Goal: Information Seeking & Learning: Find specific fact

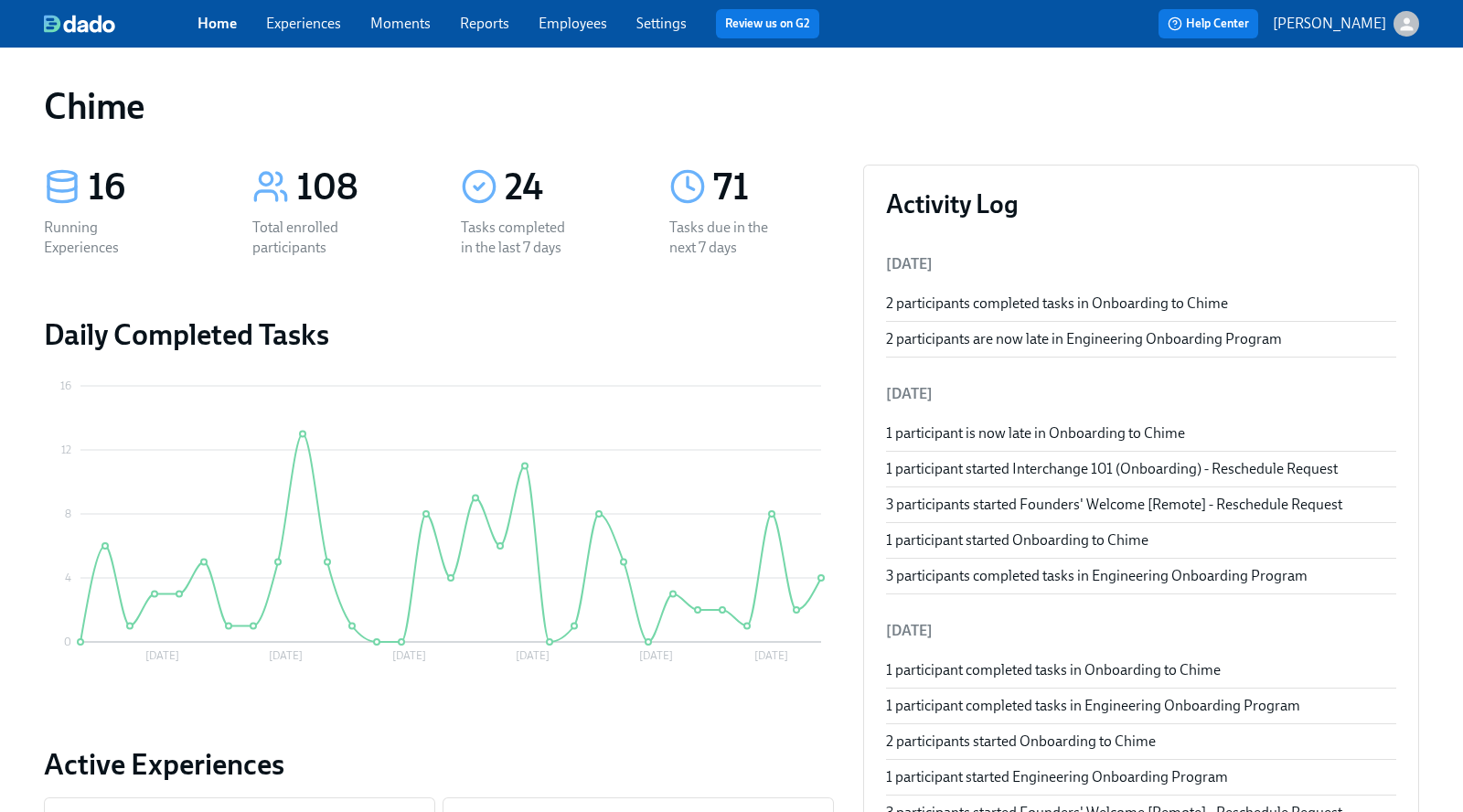
click at [301, 11] on div "Home Experiences Moments Reports Employees Settings Review us on G2" at bounding box center [516, 23] width 636 height 29
click at [298, 21] on link "Experiences" at bounding box center [303, 23] width 75 height 17
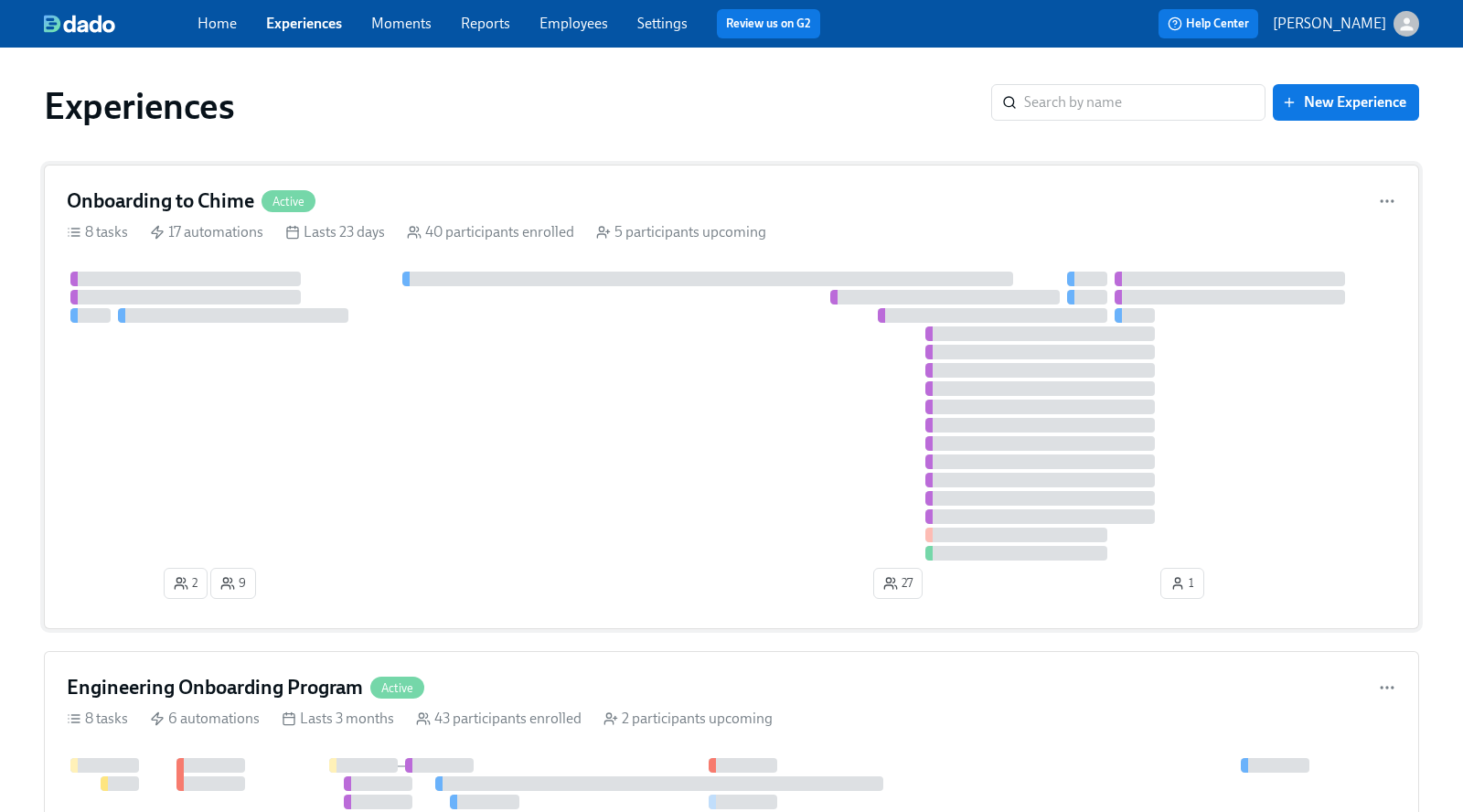
click at [452, 199] on div "Onboarding to Chime Active" at bounding box center [732, 201] width 1330 height 27
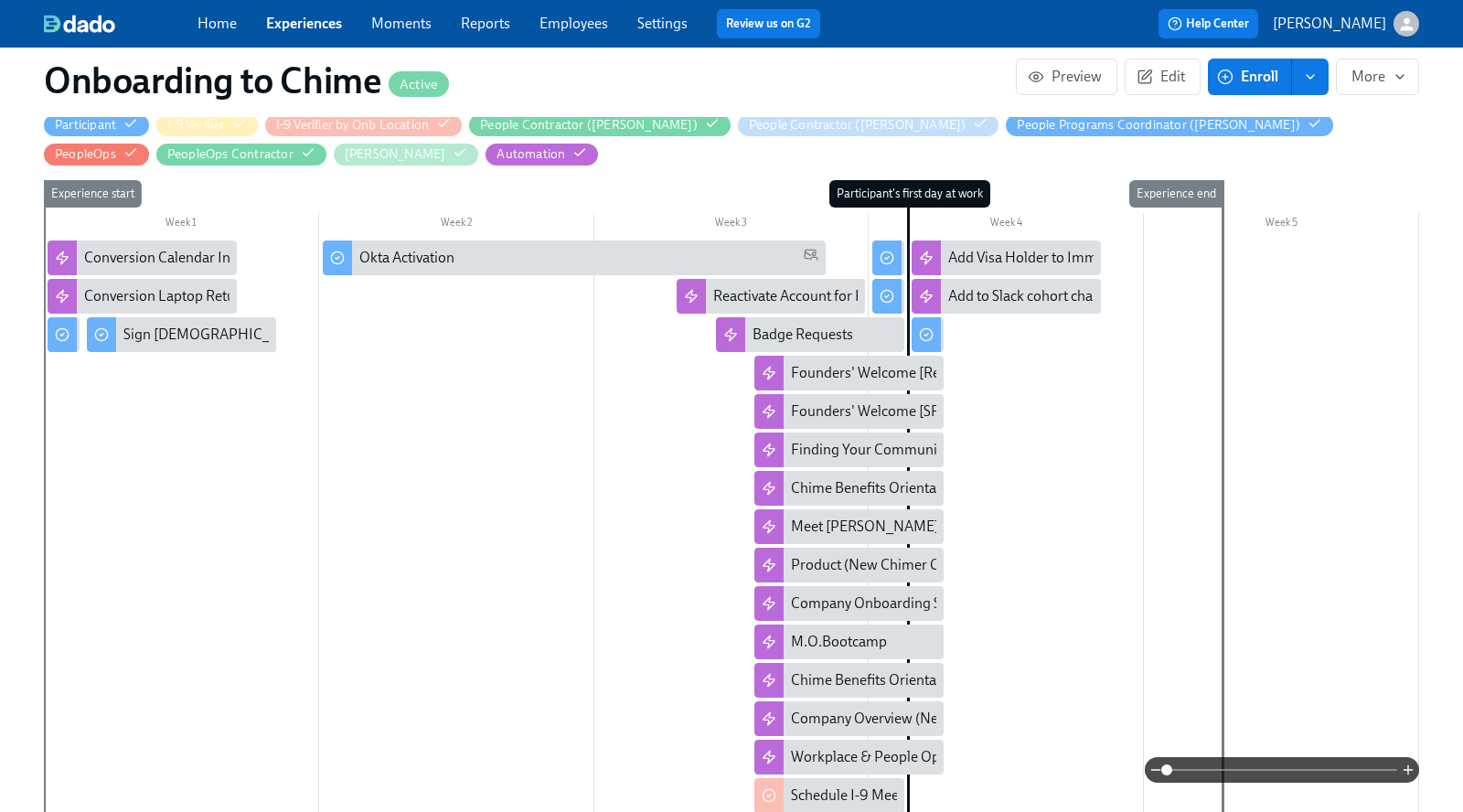
scroll to position [605, 0]
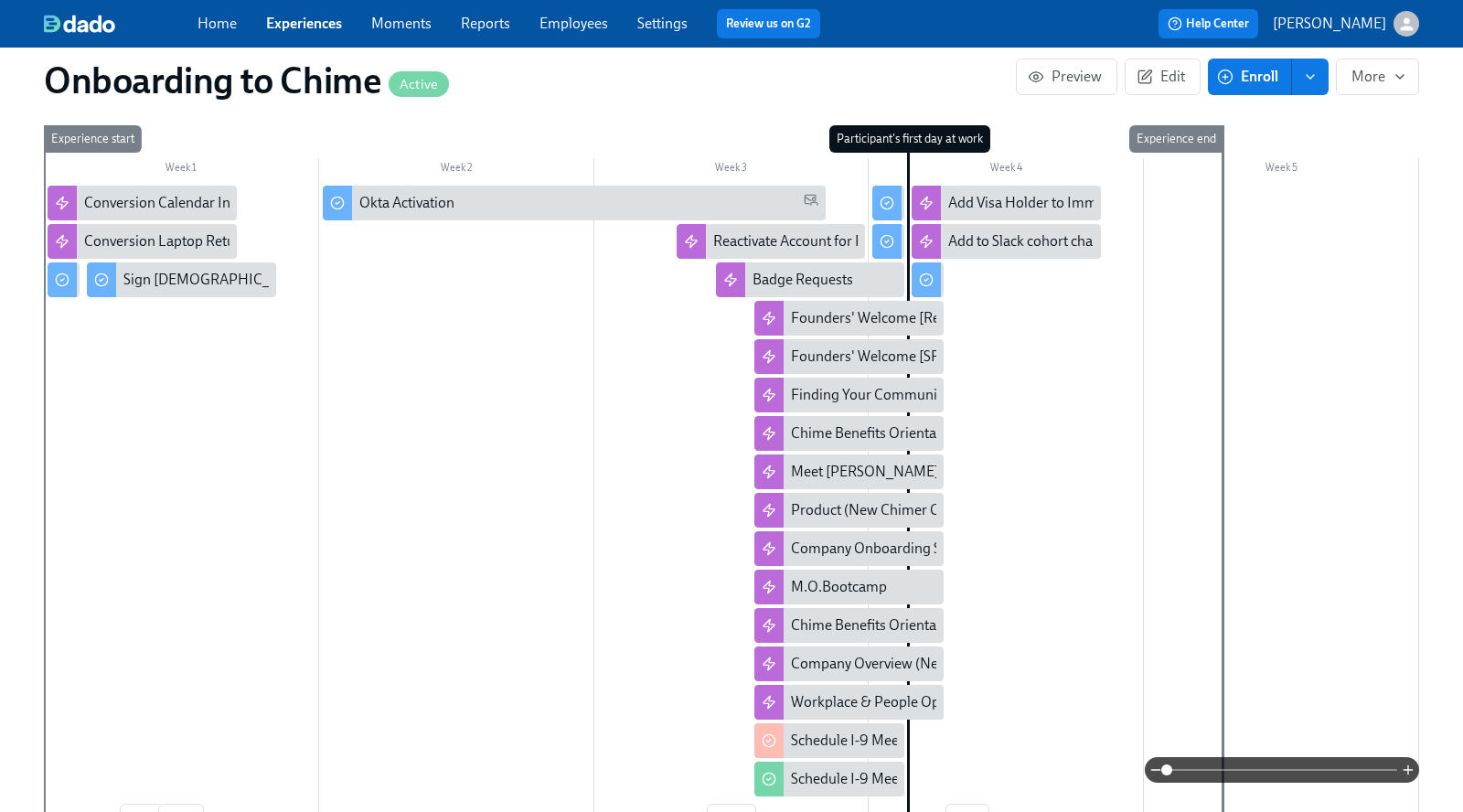
drag, startPoint x: 575, startPoint y: 30, endPoint x: 471, endPoint y: 41, distance: 104.6
click at [575, 30] on link "Employees" at bounding box center [573, 23] width 69 height 17
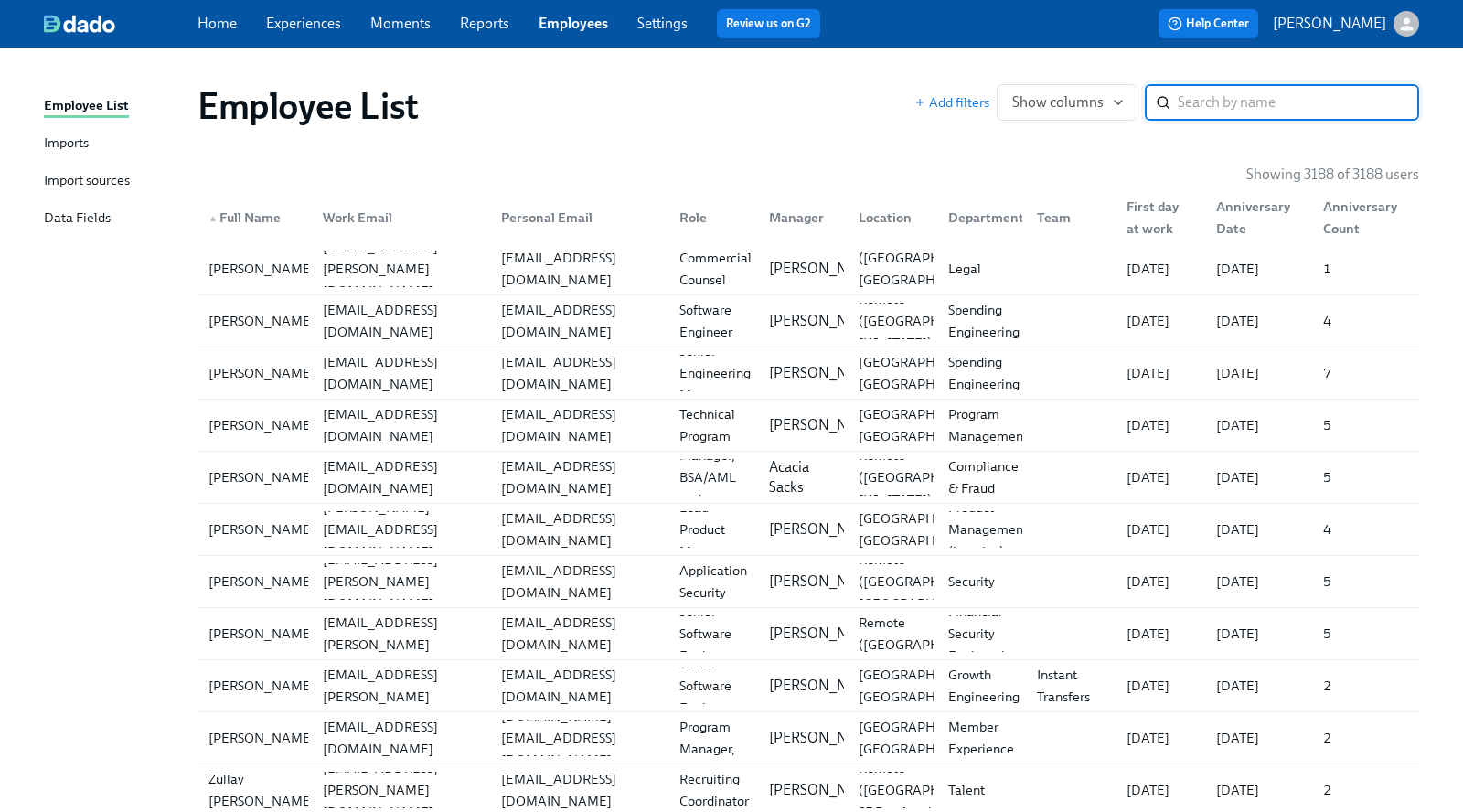
click at [1264, 110] on input "search" at bounding box center [1298, 103] width 242 height 37
paste input "[PERSON_NAME] [PERSON_NAME]"
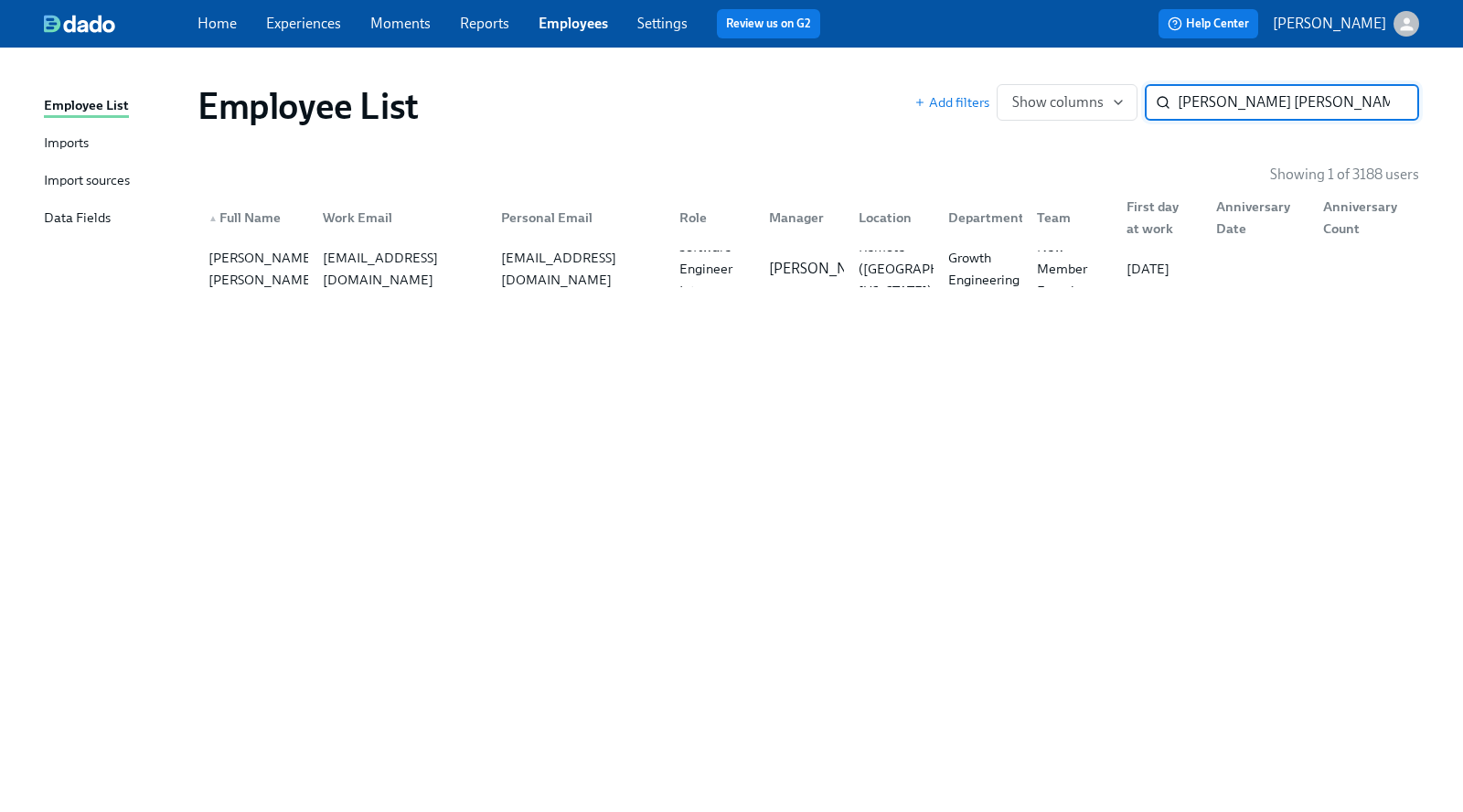
type input "[PERSON_NAME] [PERSON_NAME]"
click at [298, 269] on div "[PERSON_NAME] [PERSON_NAME]" at bounding box center [261, 269] width 121 height 44
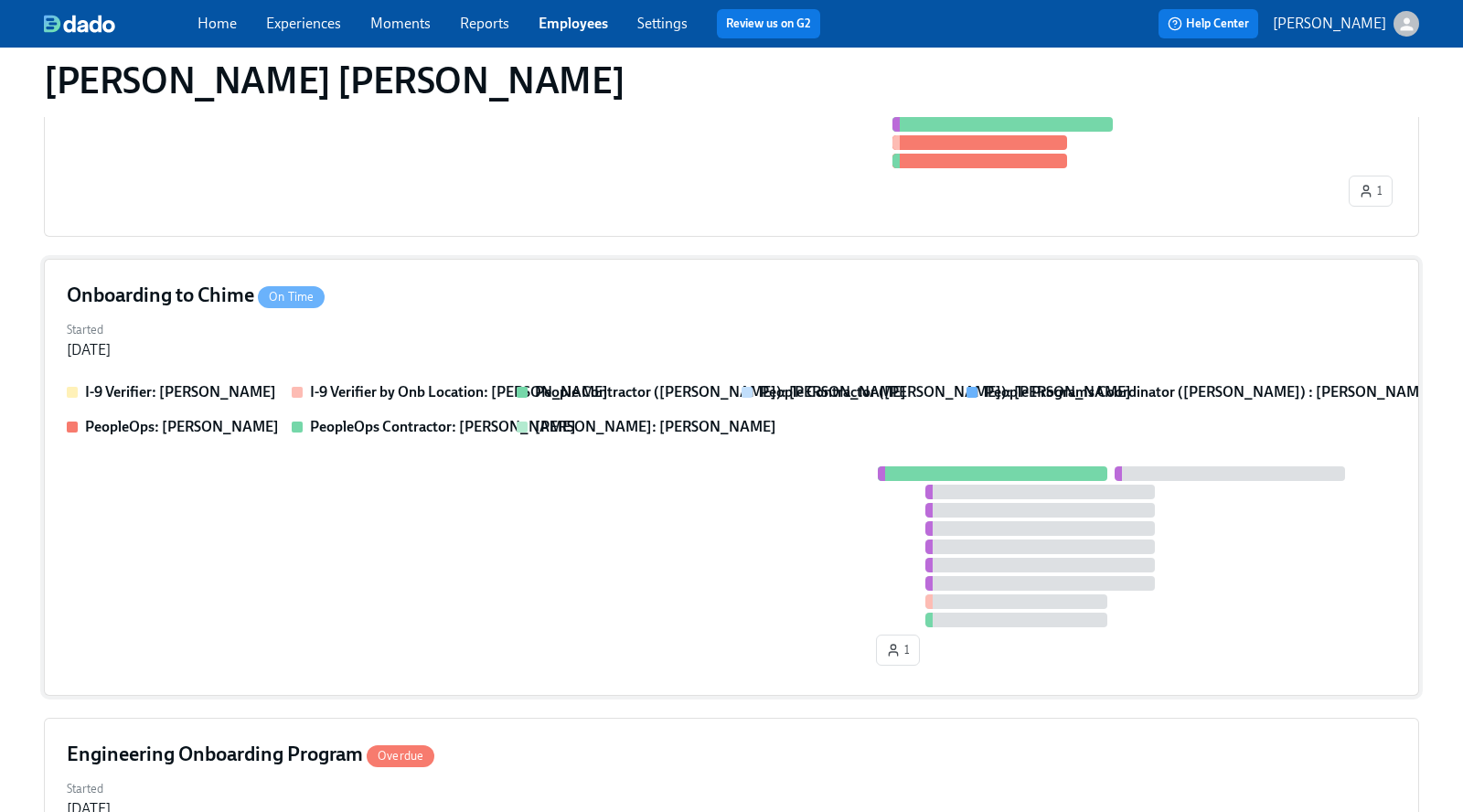
scroll to position [546, 0]
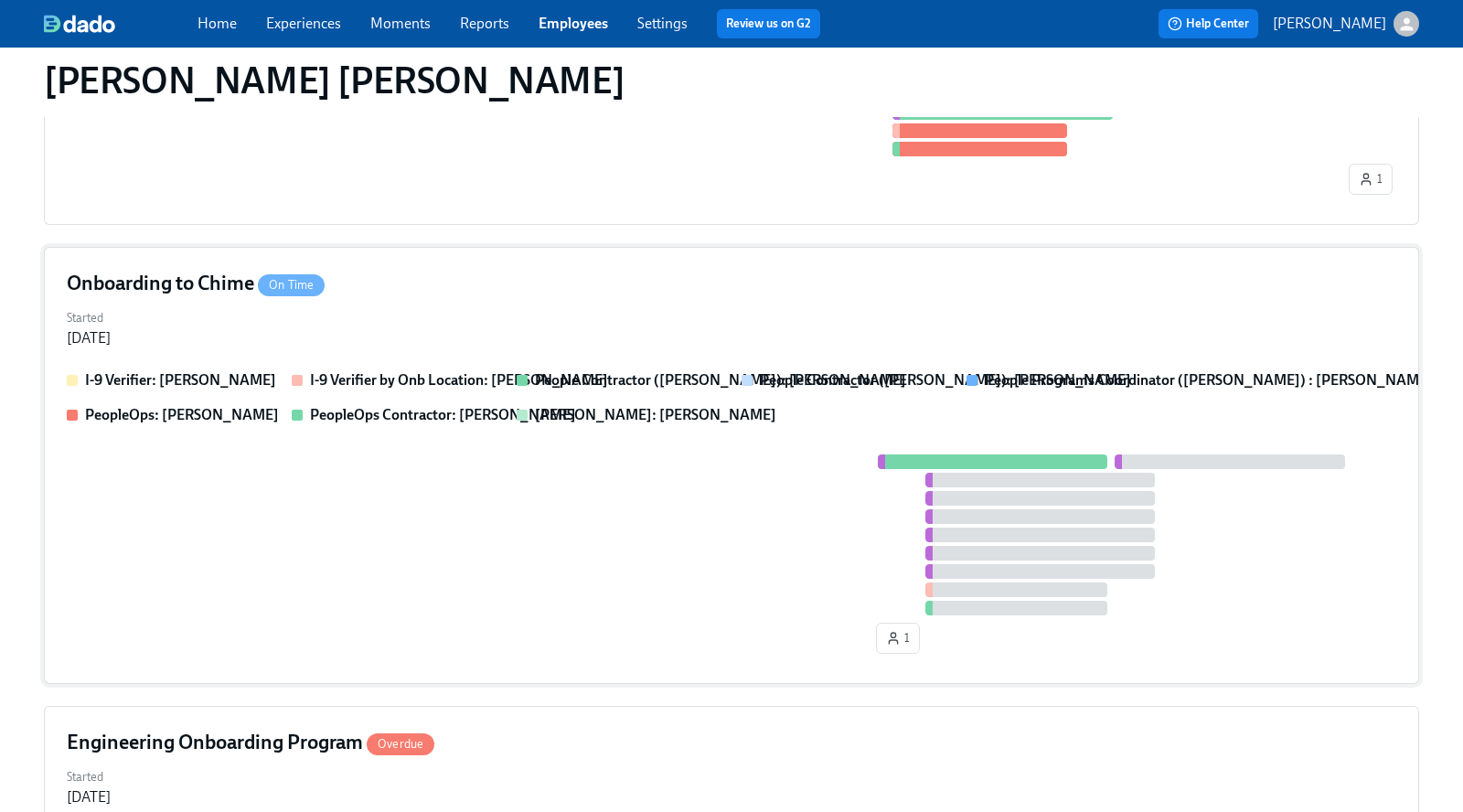
click at [549, 547] on div at bounding box center [732, 535] width 1330 height 161
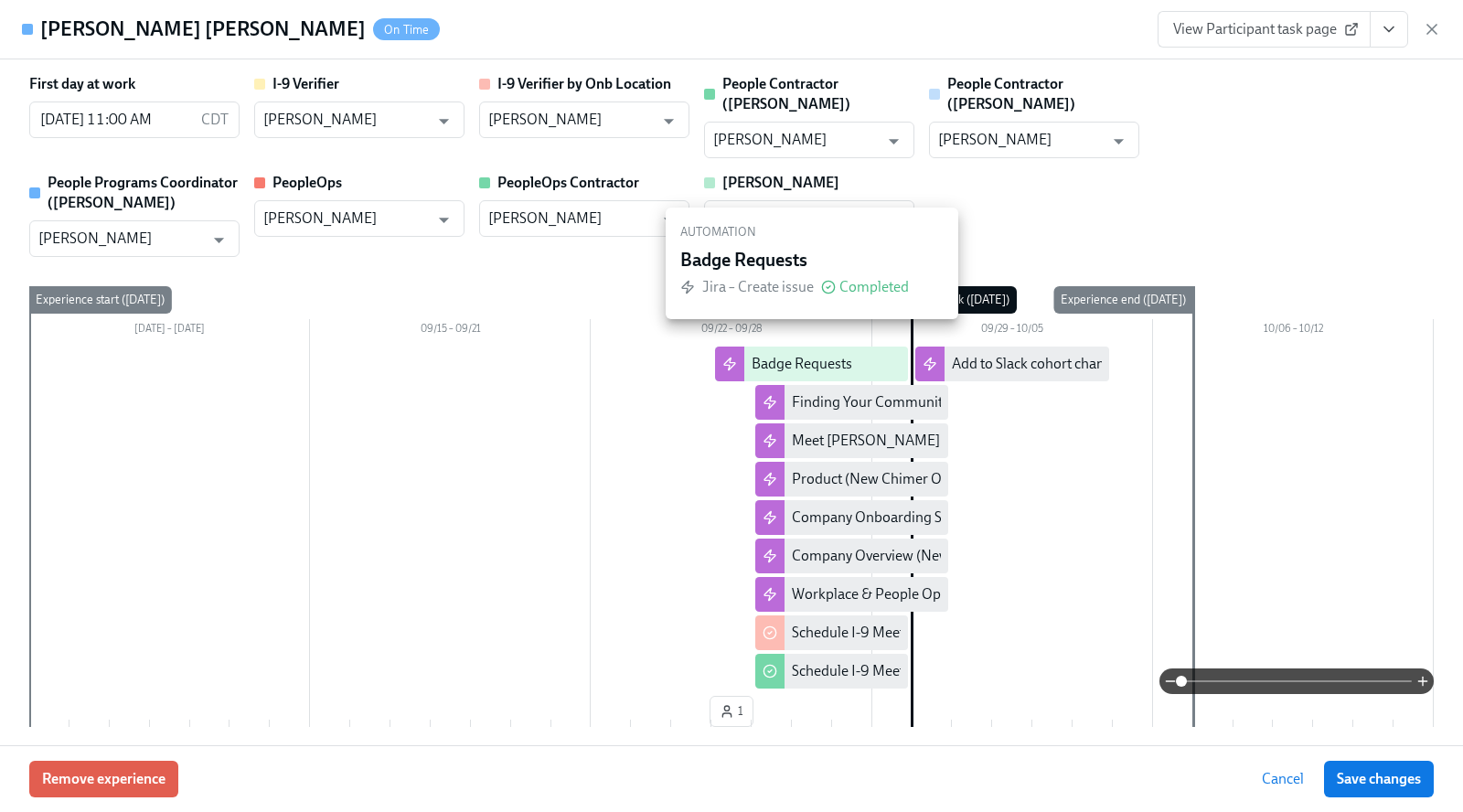
click at [781, 354] on div "Badge Requests" at bounding box center [802, 364] width 101 height 20
click at [776, 354] on div "Badge Requests" at bounding box center [802, 364] width 101 height 20
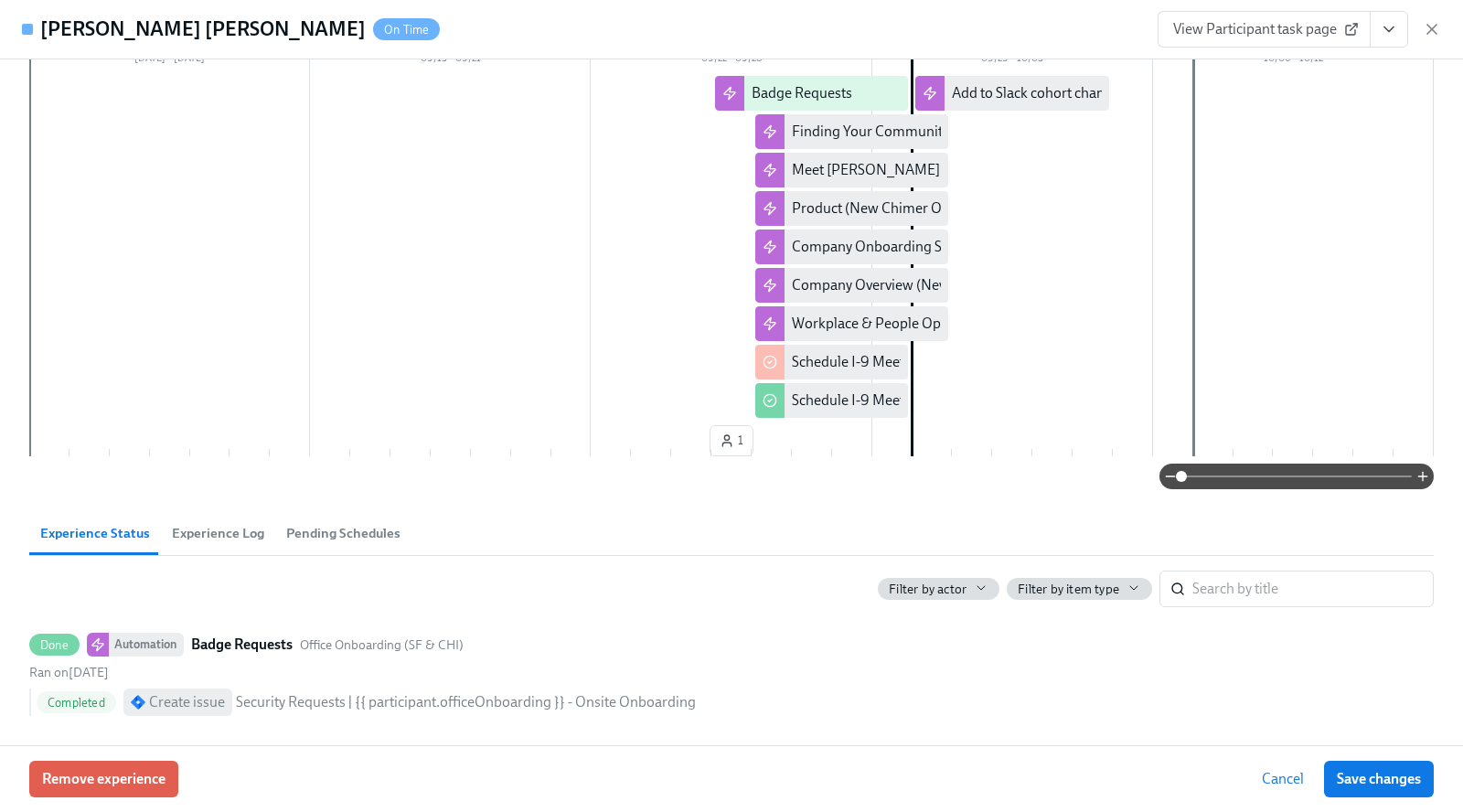
scroll to position [603, 0]
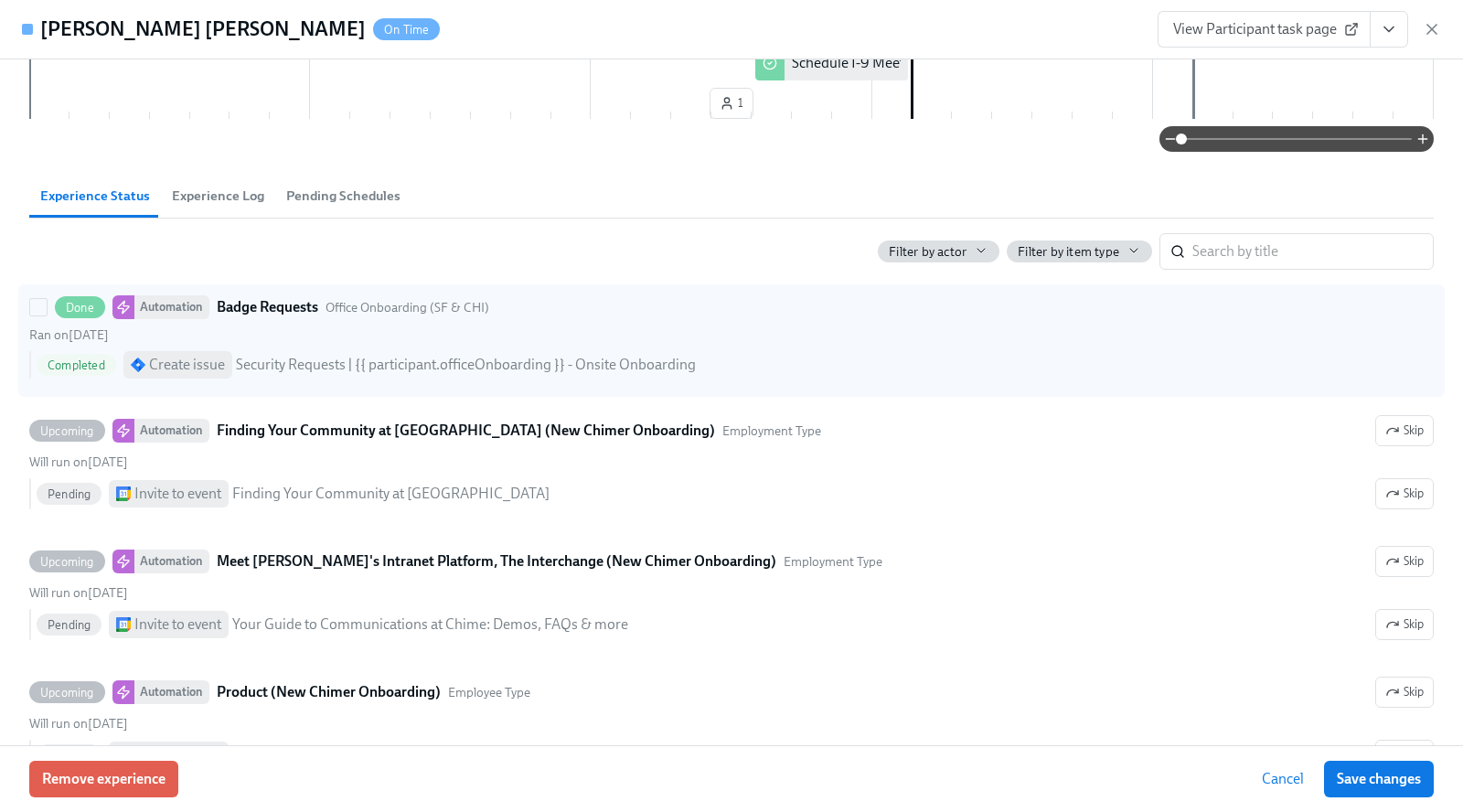
click at [336, 351] on div "Create issue Security Requests | {{ participant.officeOnboarding }} - Onsite On…" at bounding box center [409, 365] width 572 height 27
click at [47, 315] on input "Done Automation Badge Requests Office Onboarding (SF & CHI) Ran on [DATE] Compl…" at bounding box center [38, 307] width 16 height 16
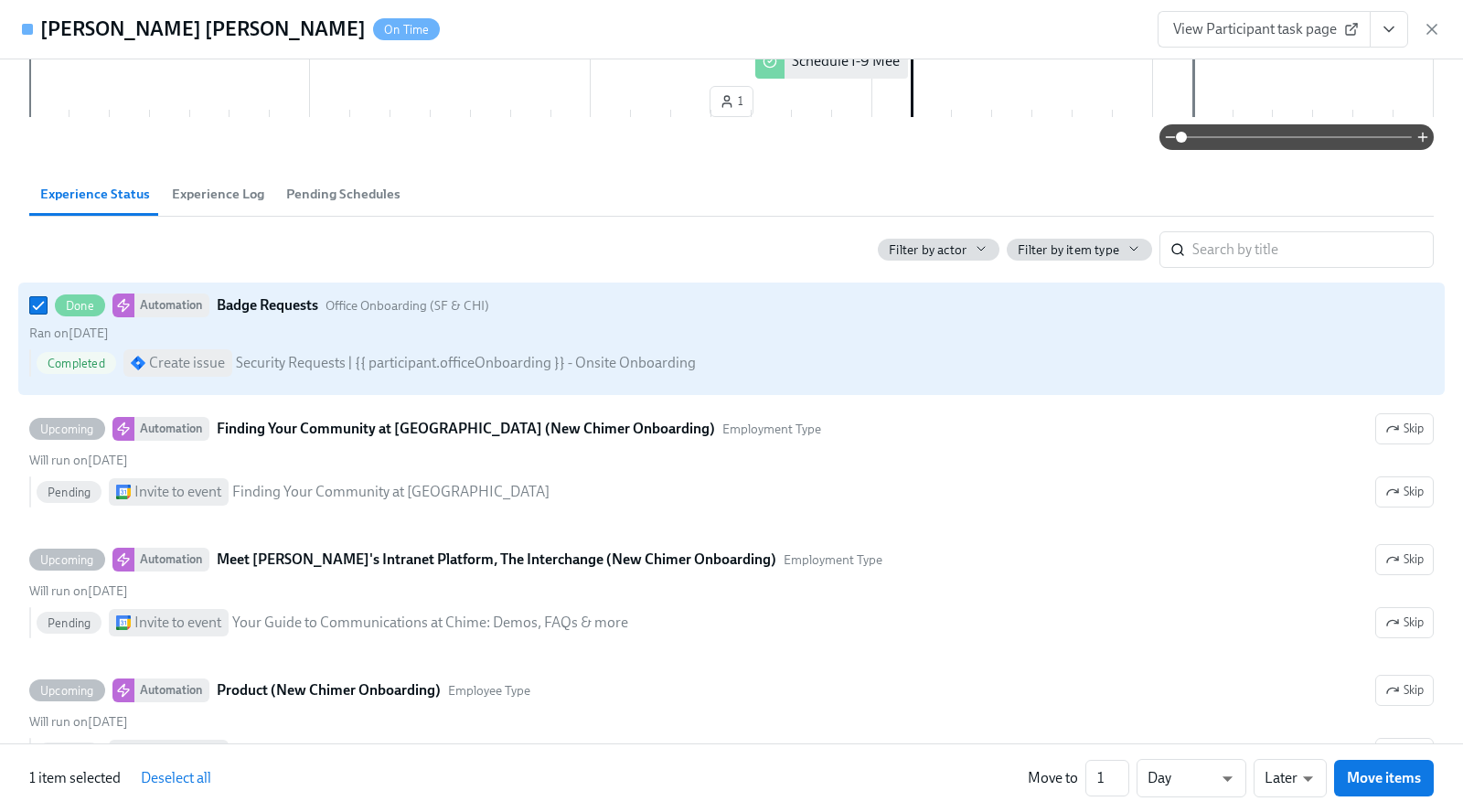
click at [336, 349] on div "Create issue Security Requests | {{ participant.officeOnboarding }} - Onsite On…" at bounding box center [409, 363] width 572 height 27
click at [47, 313] on input "Done Automation Badge Requests Office Onboarding (SF & CHI) Ran on [DATE] Compl…" at bounding box center [38, 305] width 16 height 16
checkbox input "false"
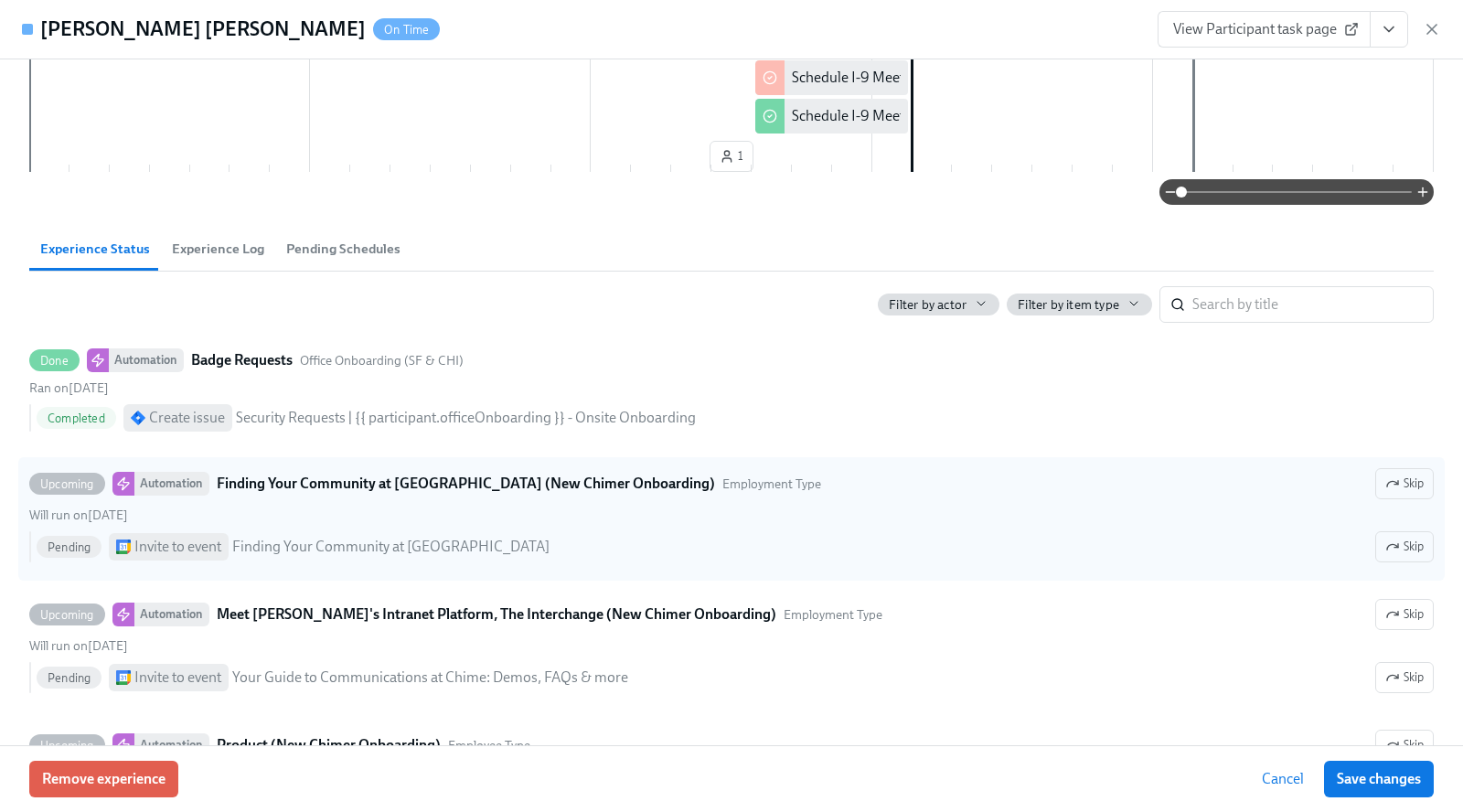
scroll to position [0, 0]
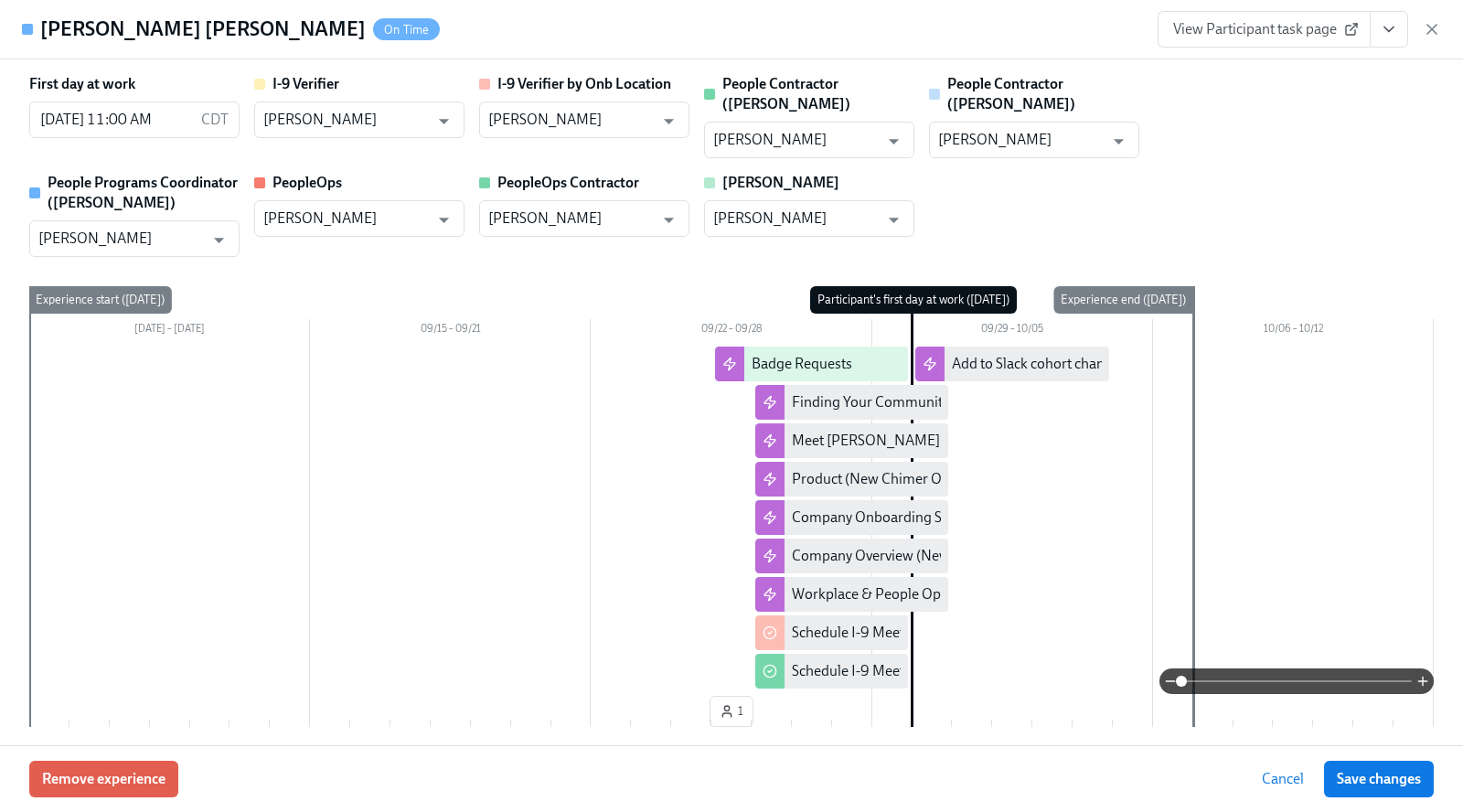
click at [1431, 26] on icon "button" at bounding box center [1432, 29] width 18 height 18
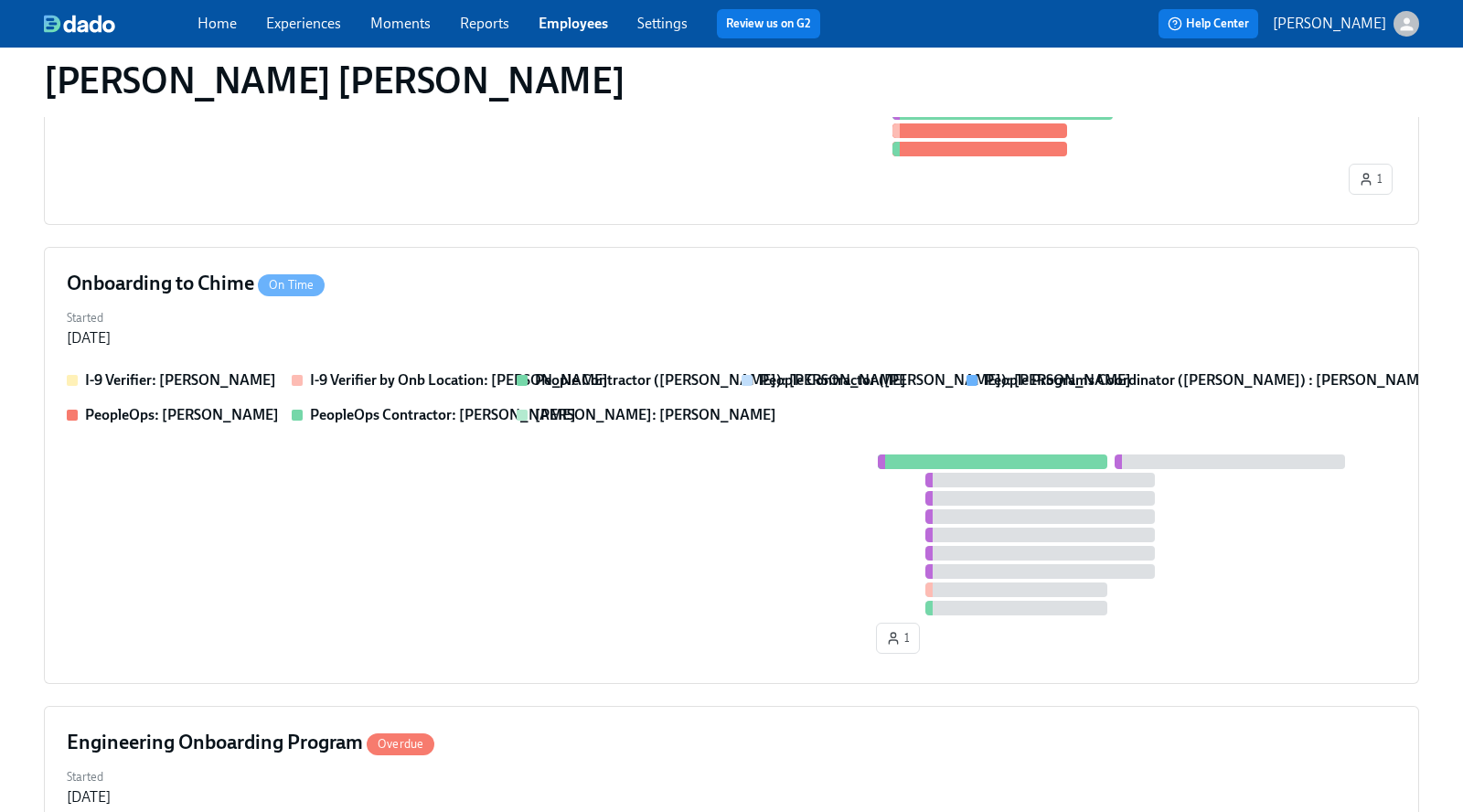
click at [572, 22] on link "Employees" at bounding box center [573, 23] width 70 height 17
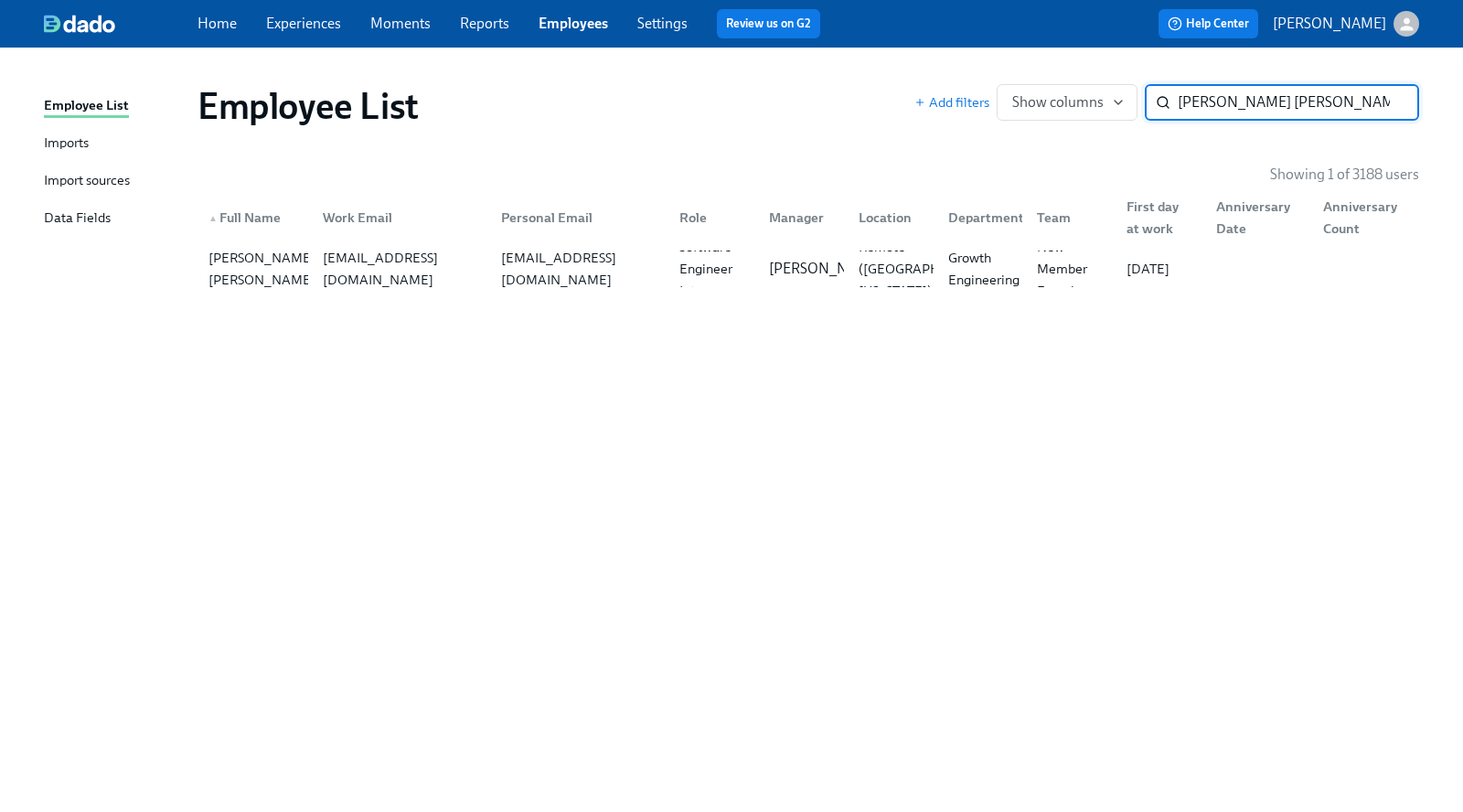
type input "[PERSON_NAME] [PERSON_NAME]"
click at [266, 267] on div "[PERSON_NAME] [PERSON_NAME]" at bounding box center [261, 269] width 121 height 44
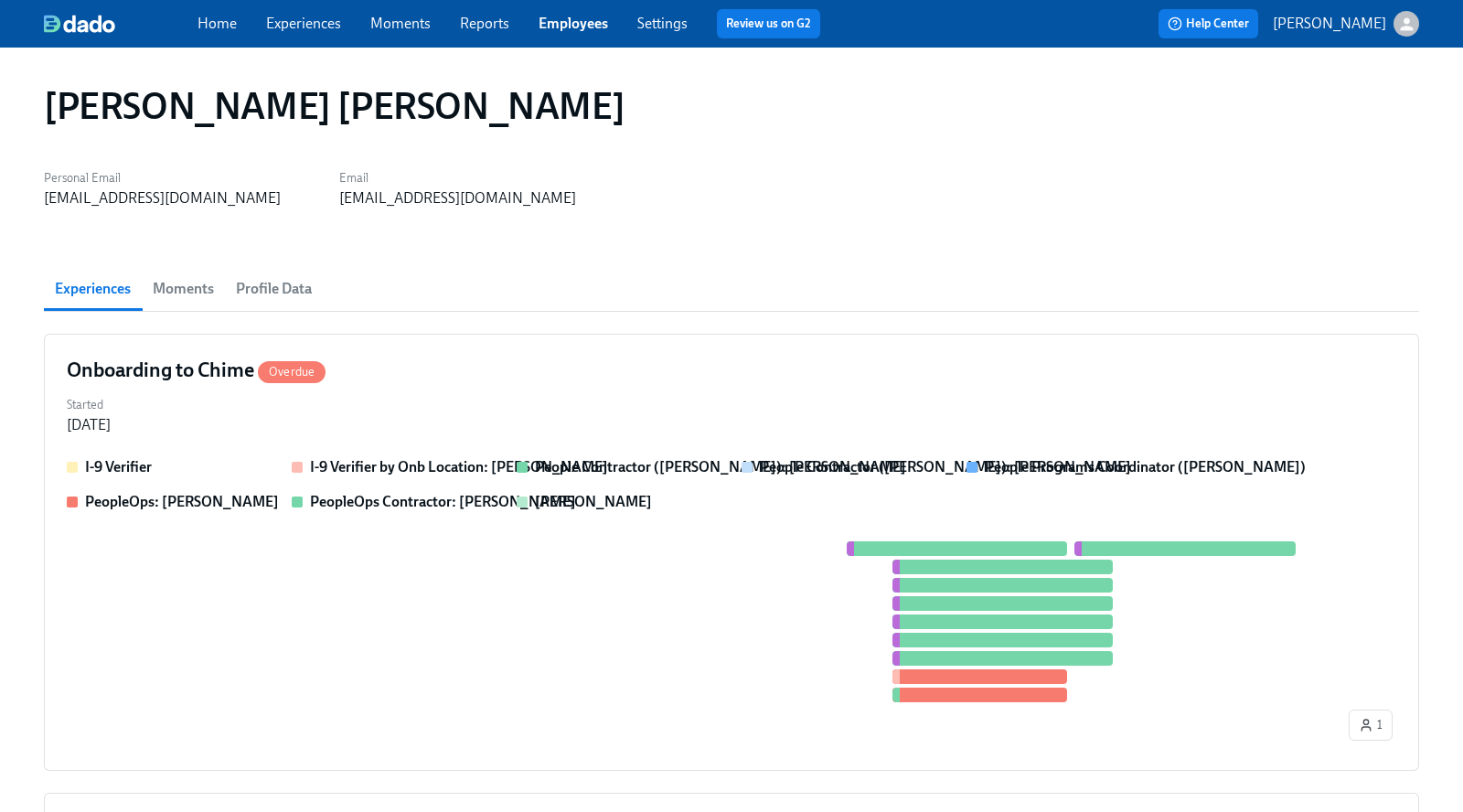
click at [263, 285] on span "Profile Data" at bounding box center [274, 289] width 76 height 25
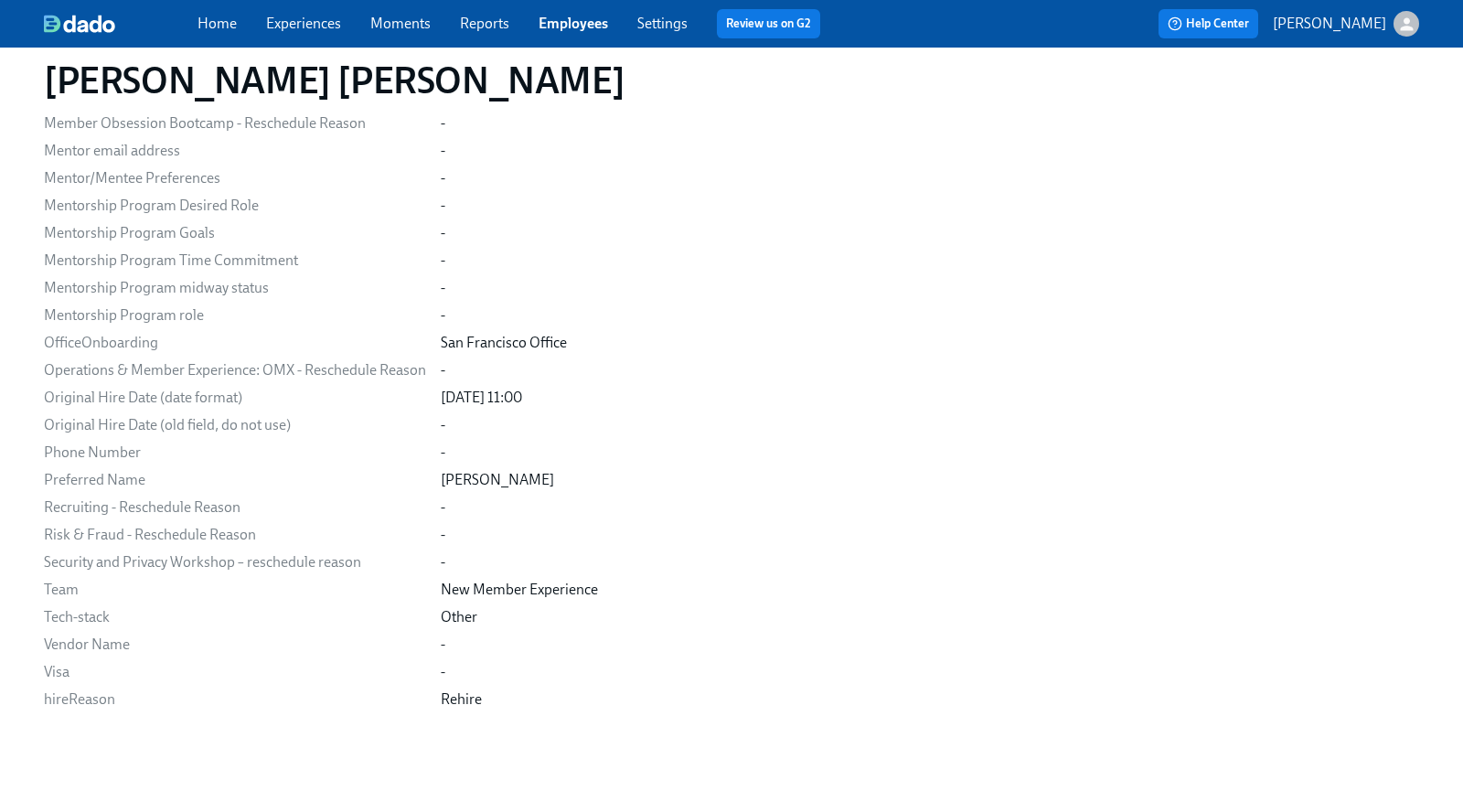
scroll to position [1124, 0]
drag, startPoint x: 42, startPoint y: 343, endPoint x: 572, endPoint y: 351, distance: 530.1
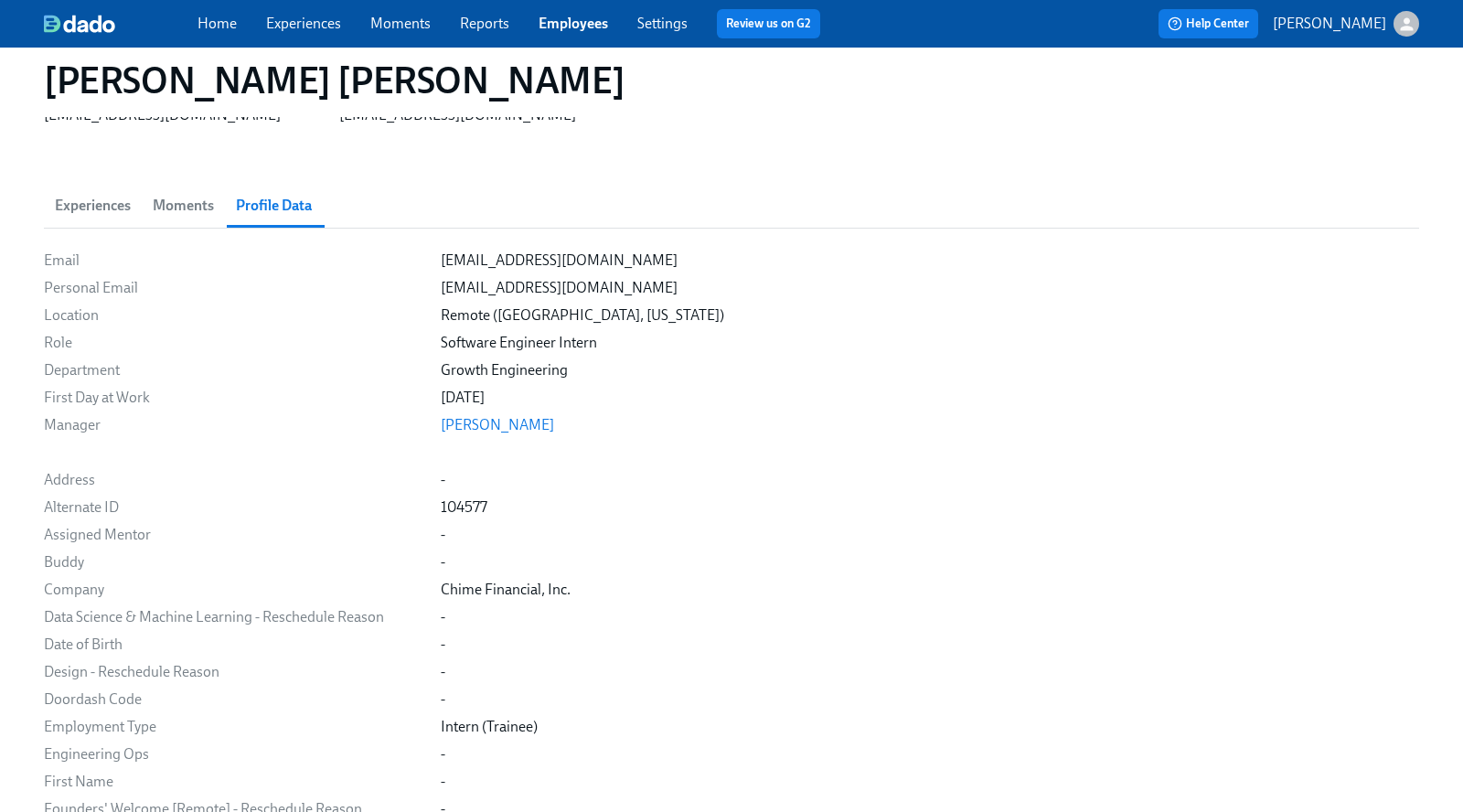
scroll to position [98, 0]
